Goal: Information Seeking & Learning: Find specific fact

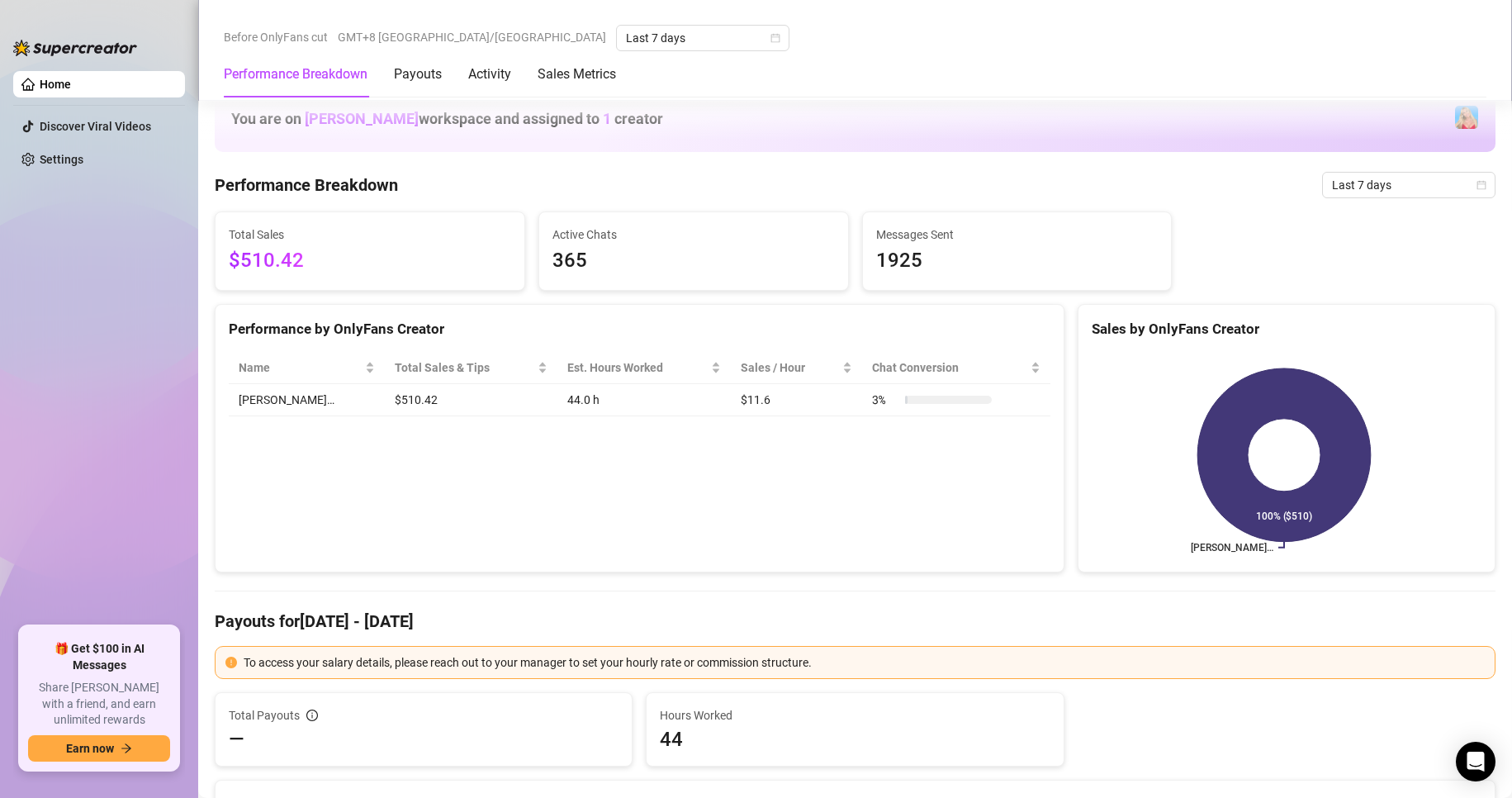
scroll to position [1487, 0]
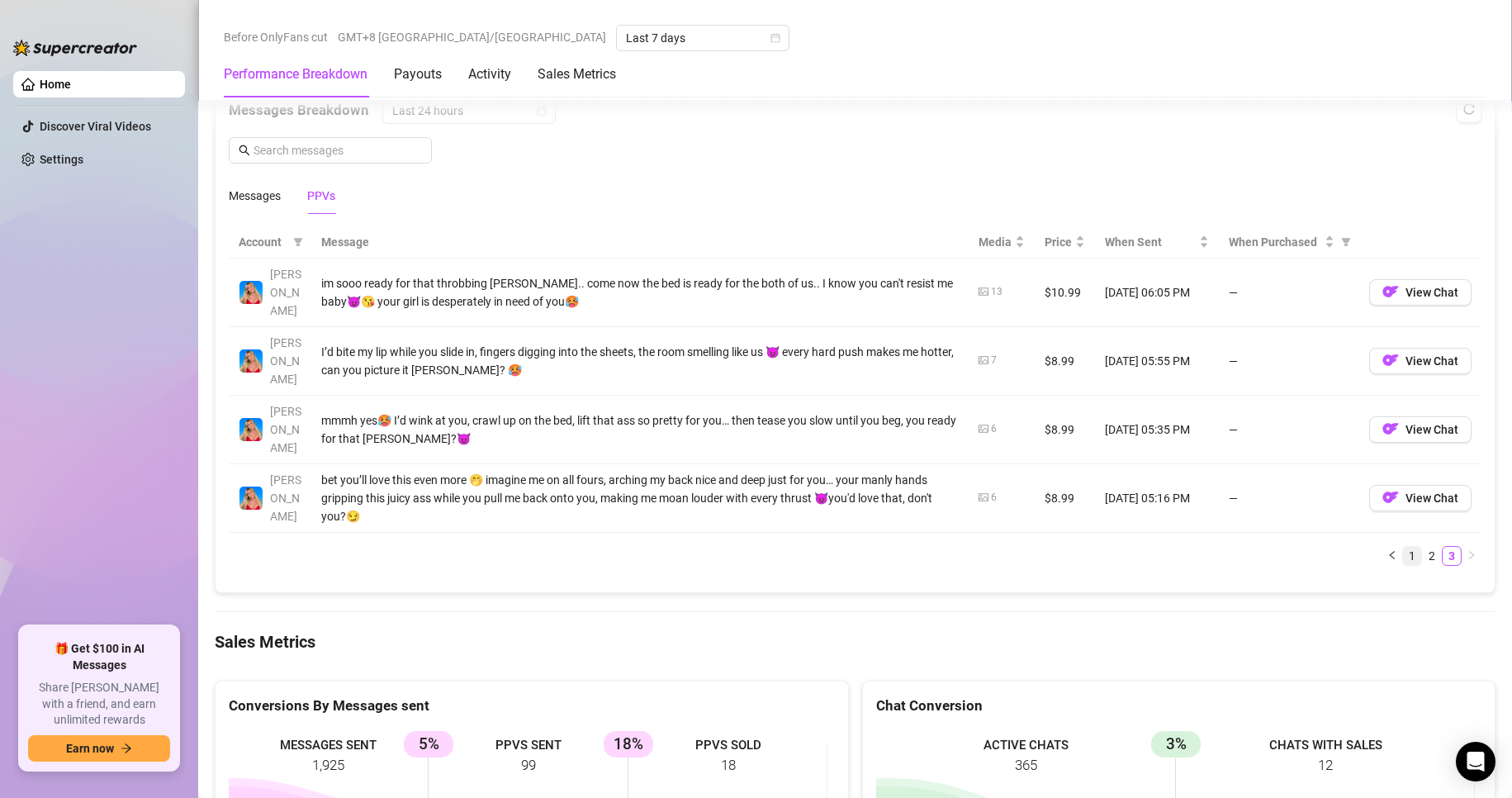
click at [1403, 547] on link "1" at bounding box center [1412, 555] width 18 height 18
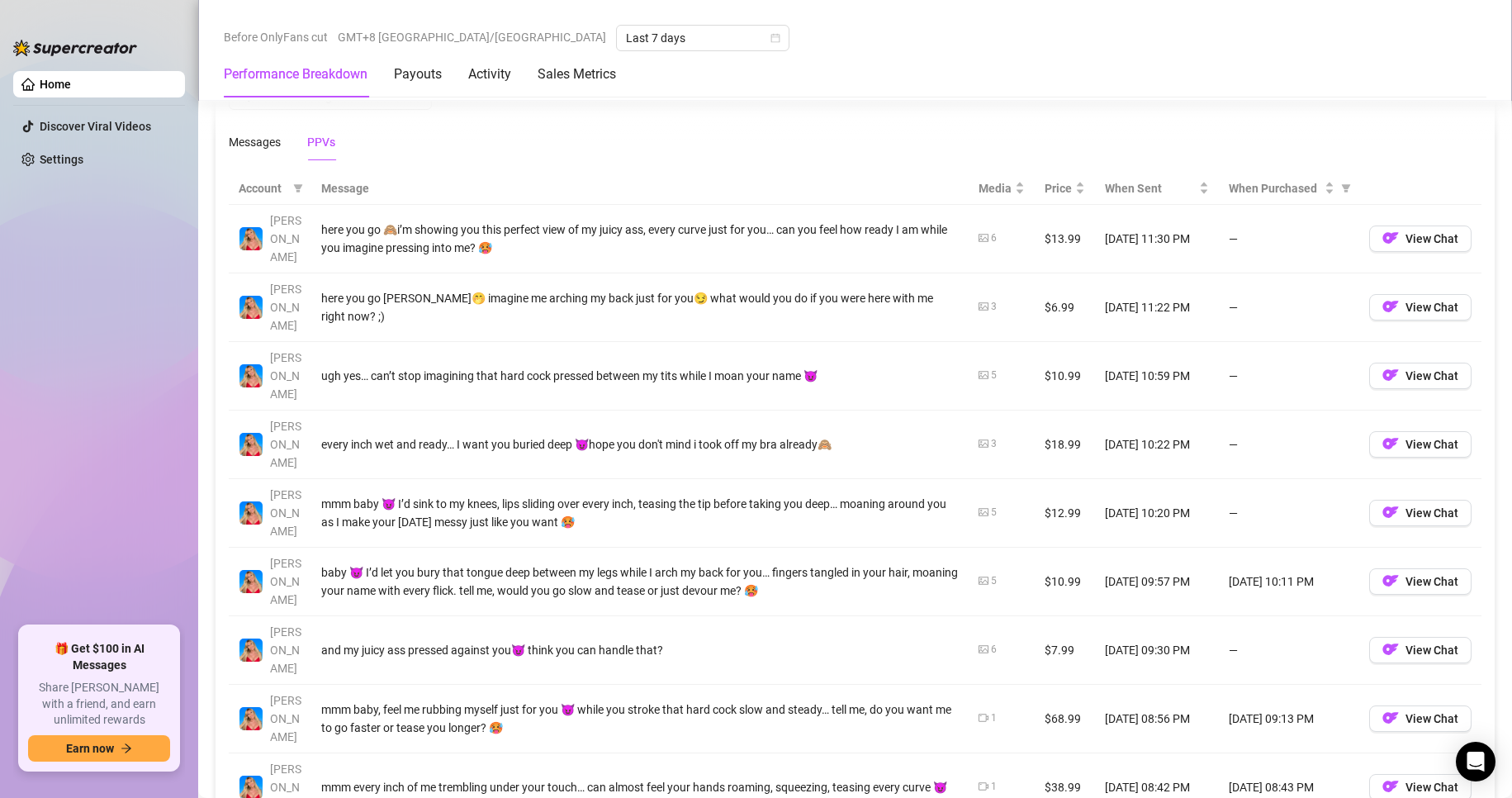
scroll to position [1569, 0]
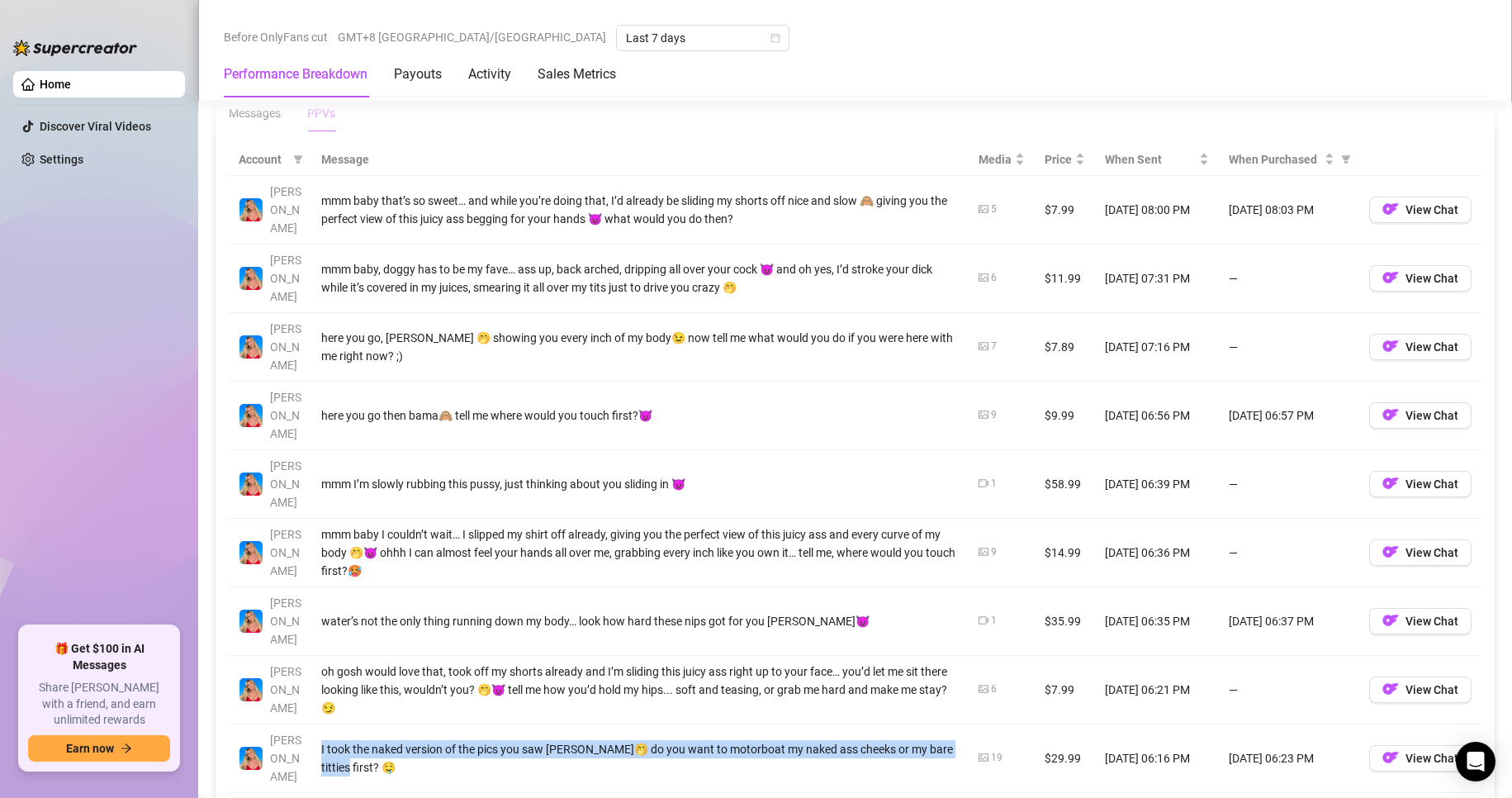
drag, startPoint x: 313, startPoint y: 629, endPoint x: 378, endPoint y: 650, distance: 68.3
click at [378, 724] on td "I took the naked version of the pics you saw [PERSON_NAME]🤭 do you want to moto…" at bounding box center [640, 759] width 658 height 68
copy div "I took the naked version of the pics you saw [PERSON_NAME]🤭 do you want to moto…"
click at [336, 724] on td "I took the naked version of the pics you saw [PERSON_NAME]🤭 do you want to moto…" at bounding box center [640, 759] width 658 height 68
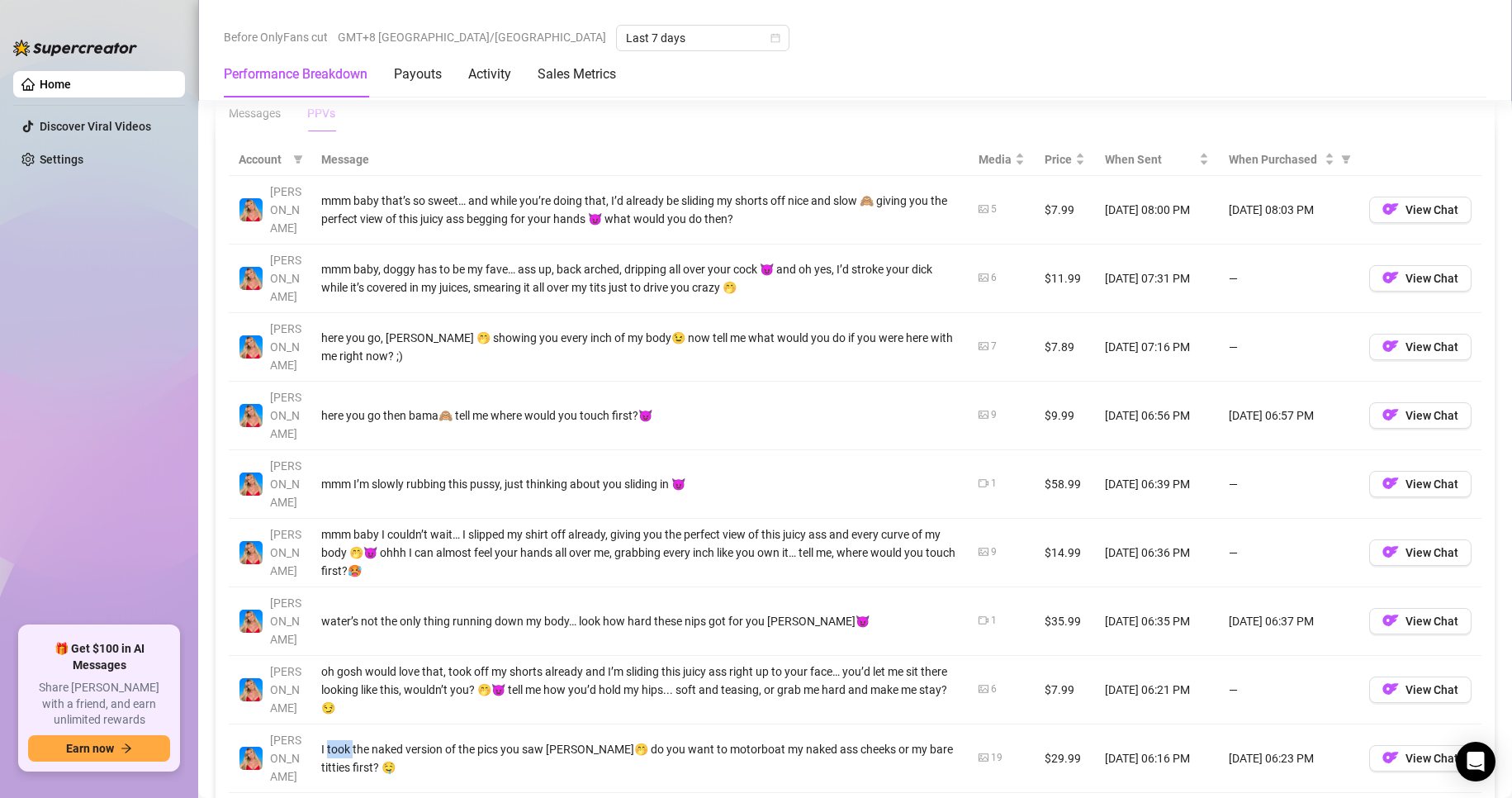
click at [336, 724] on td "I took the naked version of the pics you saw [PERSON_NAME]🤭 do you want to moto…" at bounding box center [640, 759] width 658 height 68
click at [336, 740] on div "I took the naked version of the pics you saw [PERSON_NAME]🤭 do you want to moto…" at bounding box center [641, 758] width 638 height 36
click at [350, 740] on div "I took the naked version of the pics you saw [PERSON_NAME]🤭 do you want to moto…" at bounding box center [641, 758] width 638 height 36
click at [364, 740] on div "I took the naked version of the pics you saw [PERSON_NAME]🤭 do you want to moto…" at bounding box center [641, 758] width 638 height 36
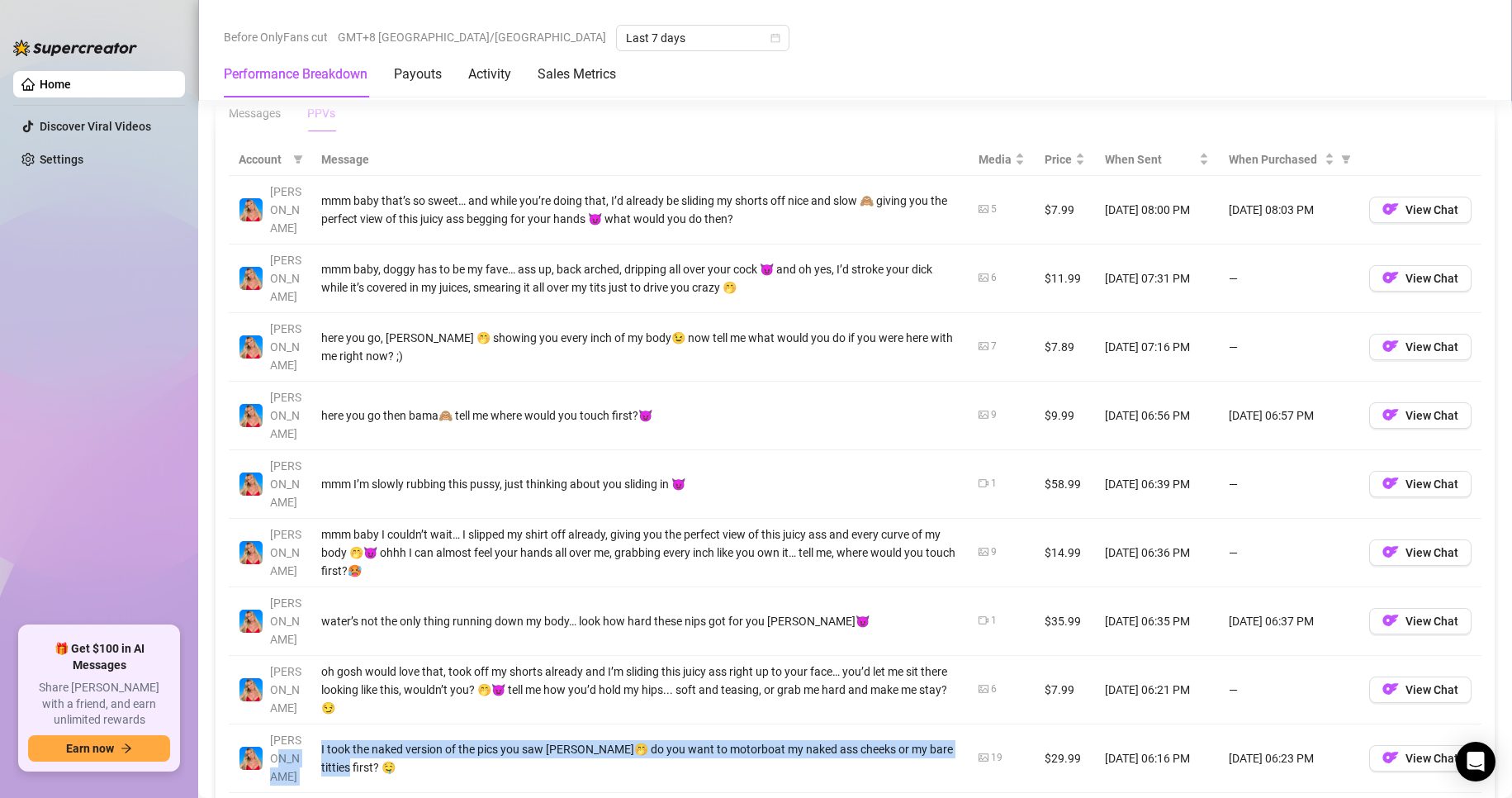
drag, startPoint x: 364, startPoint y: 647, endPoint x: 310, endPoint y: 632, distance: 56.0
click at [310, 724] on tr "[PERSON_NAME] took the naked version of the pics you saw [PERSON_NAME]🤭 do you …" at bounding box center [855, 759] width 1253 height 68
copy tr "I took the naked version of the pics you saw [PERSON_NAME]🤭 do you want to moto…"
